Goal: Check status: Check status

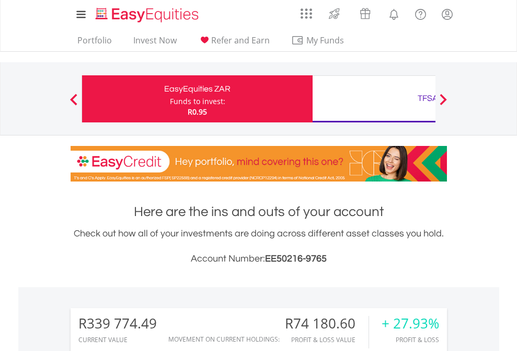
scroll to position [100, 164]
click at [170, 99] on div "Funds to invest:" at bounding box center [197, 101] width 55 height 10
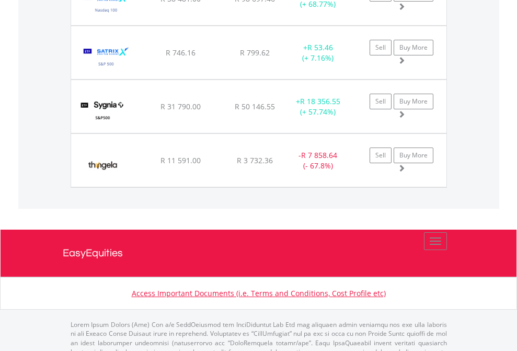
scroll to position [100, 164]
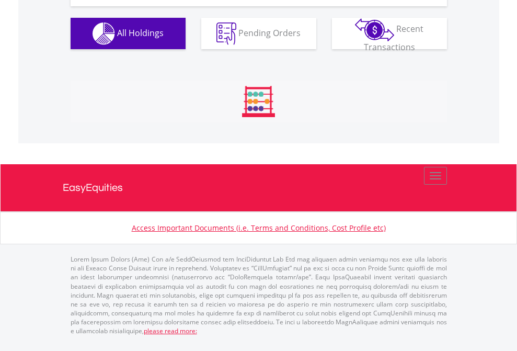
scroll to position [100, 164]
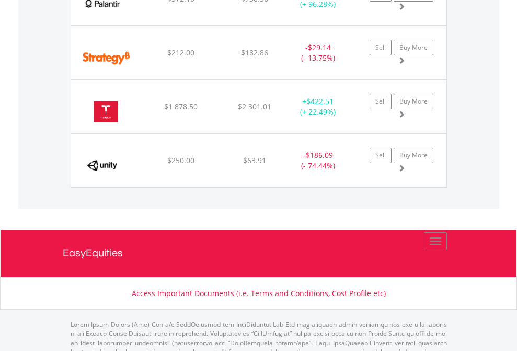
scroll to position [100, 164]
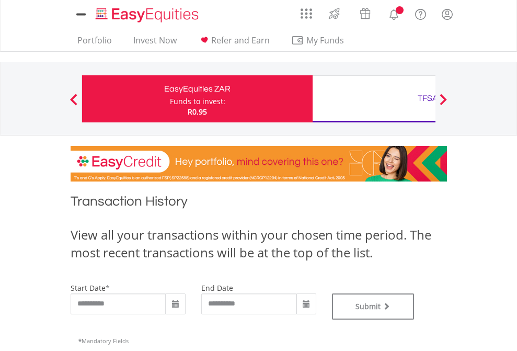
type input "**********"
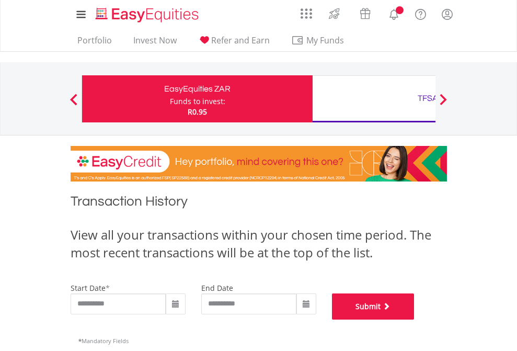
click at [415, 320] on button "Submit" at bounding box center [373, 307] width 83 height 26
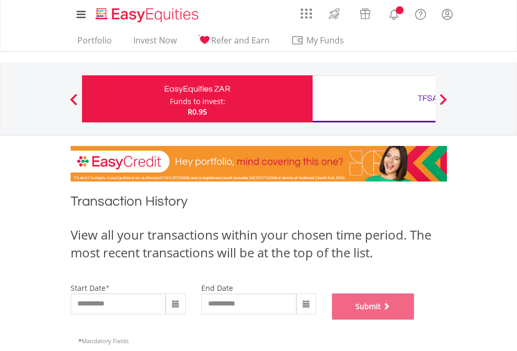
scroll to position [424, 0]
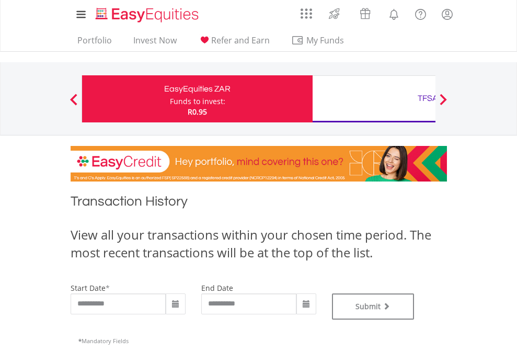
click at [374, 99] on div "TFSA" at bounding box center [428, 98] width 218 height 15
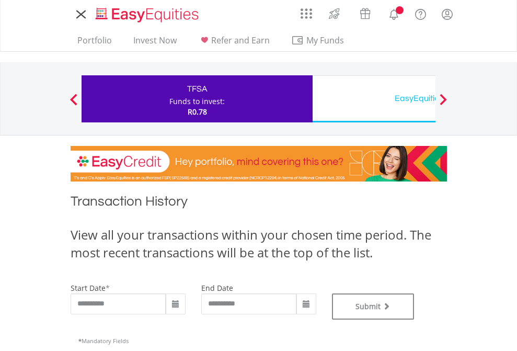
type input "**********"
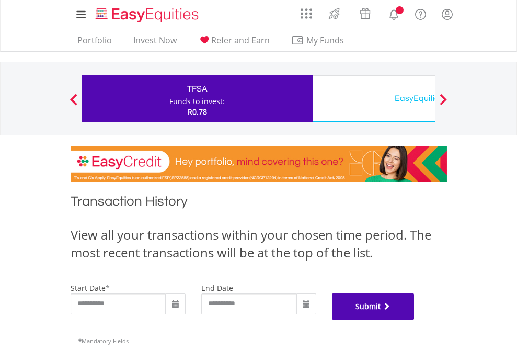
click at [415, 320] on button "Submit" at bounding box center [373, 307] width 83 height 26
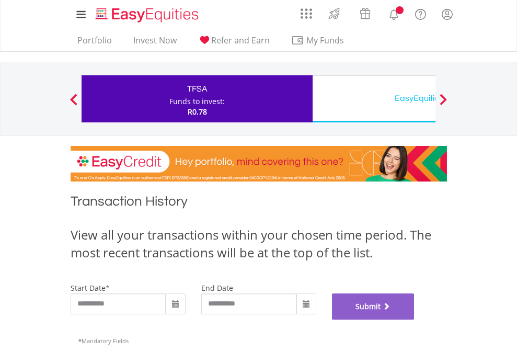
scroll to position [424, 0]
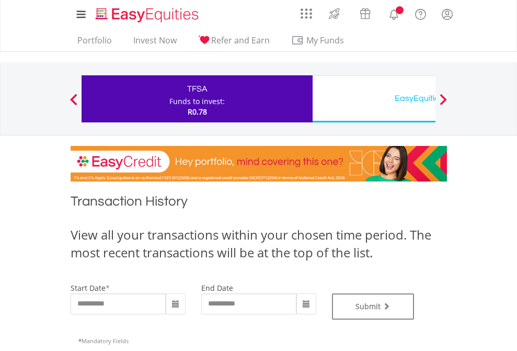
click at [374, 99] on div "EasyEquities USD" at bounding box center [428, 98] width 218 height 15
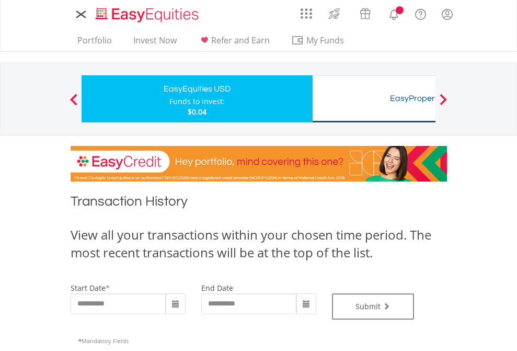
type input "**********"
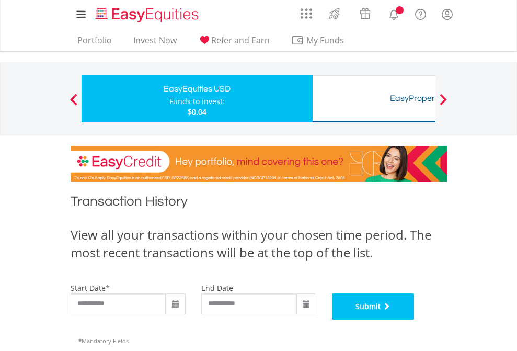
click at [415, 320] on button "Submit" at bounding box center [373, 307] width 83 height 26
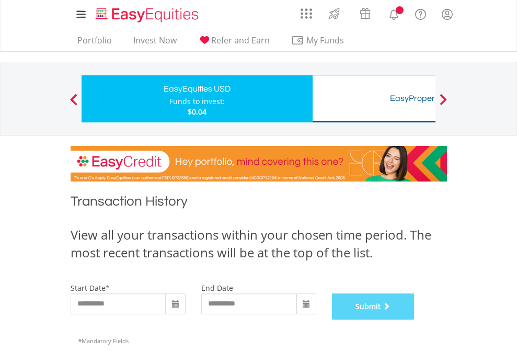
scroll to position [424, 0]
